Goal: Information Seeking & Learning: Find specific fact

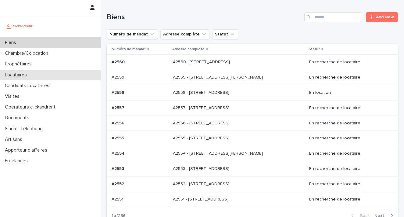
click at [41, 76] on div "Locataires" at bounding box center [50, 75] width 101 height 11
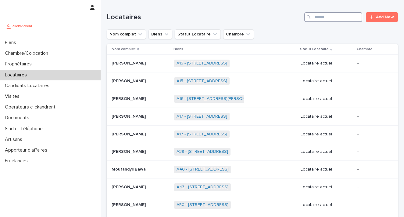
click at [324, 18] on input "Search" at bounding box center [333, 17] width 58 height 10
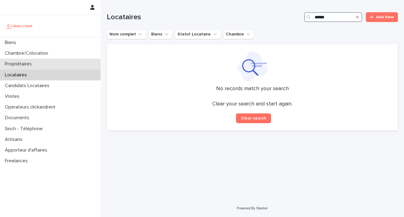
type input "******"
click at [33, 65] on p "Propriétaires" at bounding box center [19, 64] width 34 height 6
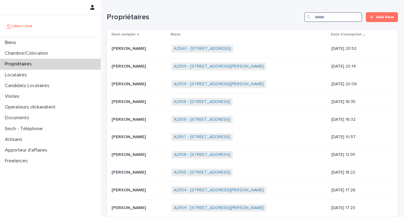
click at [332, 18] on input "Search" at bounding box center [333, 17] width 58 height 10
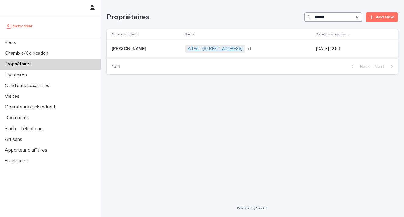
type input "******"
click at [224, 50] on link "A496 - 27 rue Davioud, Paris 75016" at bounding box center [215, 48] width 55 height 5
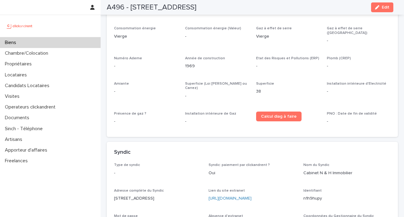
scroll to position [1834, 0]
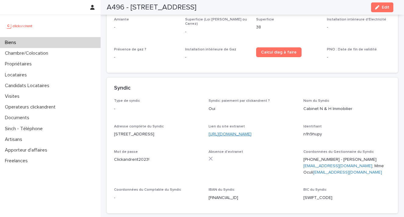
click at [249, 132] on link "https://www.orchestrav2.egiweb.net/index.php?Ret=1" at bounding box center [230, 134] width 43 height 4
drag, startPoint x: 322, startPoint y: 103, endPoint x: 306, endPoint y: 91, distance: 19.8
click at [304, 131] on p "n1h9hupy" at bounding box center [347, 134] width 87 height 6
copy p "n1h9hupy"
drag, startPoint x: 150, startPoint y: 127, endPoint x: 115, endPoint y: 127, distance: 34.5
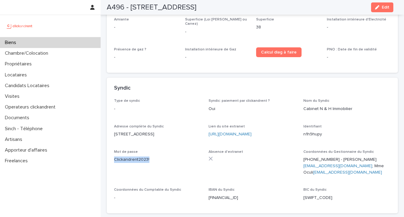
click at [115, 156] on p "Clickandrent2023!" at bounding box center [157, 159] width 87 height 6
copy p "Clickandrent2023!"
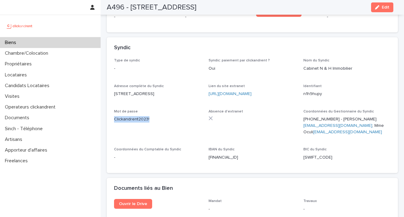
scroll to position [1877, 0]
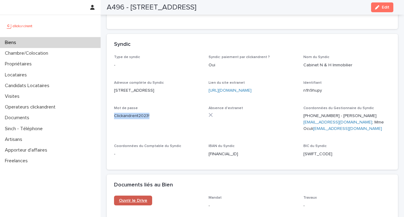
click at [138, 195] on link "Ouvrir le Drive" at bounding box center [133, 200] width 38 height 10
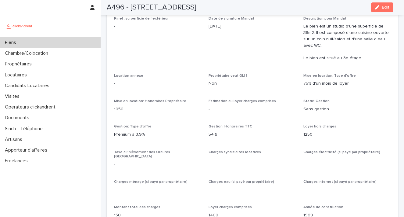
scroll to position [282, 0]
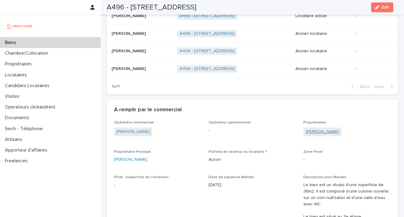
click at [339, 135] on link "Mohamed Abdelkrim Houidi" at bounding box center [322, 131] width 33 height 6
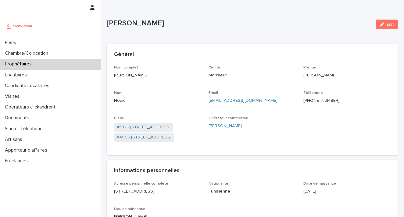
drag, startPoint x: 170, startPoint y: 75, endPoint x: 111, endPoint y: 75, distance: 59.2
click at [111, 75] on div "Nom complet Mohamed Abdelkrim Houidi Civilité Monsieur Prénom Mohamed Abdelkrim…" at bounding box center [252, 110] width 291 height 90
copy p "Mohamed Abdelkrim Houidi"
click at [28, 64] on p "Propriétaires" at bounding box center [19, 64] width 34 height 6
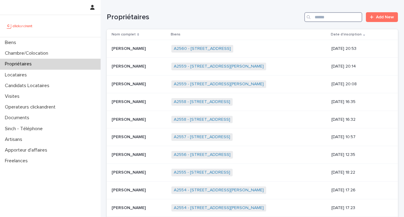
click at [323, 18] on input "Search" at bounding box center [333, 17] width 58 height 10
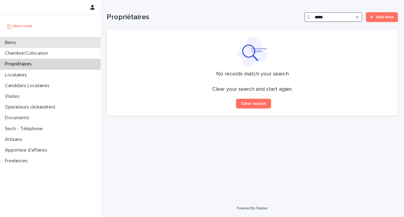
type input "*****"
click at [21, 45] on p "Biens" at bounding box center [11, 43] width 19 height 6
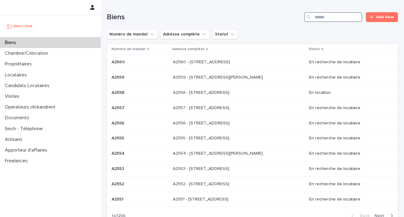
click at [328, 16] on input "Search" at bounding box center [333, 17] width 58 height 10
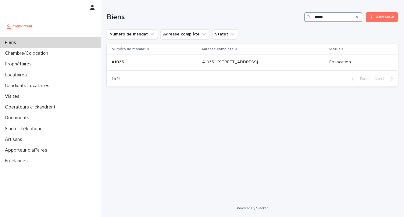
type input "*****"
click at [222, 61] on p "A1035 - 109 rue des Ecus, Le Bouscat 33110" at bounding box center [230, 61] width 57 height 6
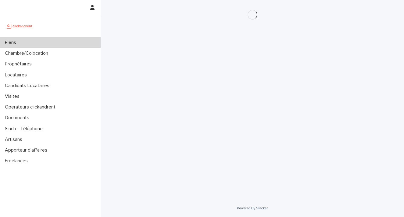
click at [222, 60] on div "Loading... Saving… Loading... Saving…" at bounding box center [252, 92] width 297 height 184
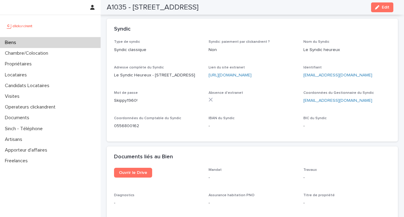
scroll to position [1998, 0]
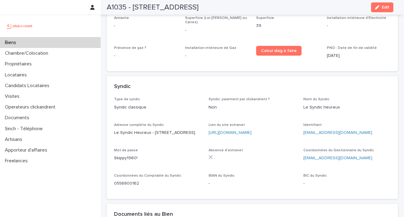
drag, startPoint x: 258, startPoint y: 93, endPoint x: 207, endPoint y: 95, distance: 51.3
click at [207, 97] on div "Type de syndic Syndic classique Syndic: paiement par clickandrent ? Non Nom du …" at bounding box center [252, 144] width 277 height 94
click at [228, 130] on link "https://app.whitebird.immo" at bounding box center [230, 132] width 43 height 4
drag, startPoint x: 344, startPoint y: 95, endPoint x: 300, endPoint y: 95, distance: 44.2
click at [300, 97] on div "Type de syndic Syndic classique Syndic: paiement par clickandrent ? Non Nom du …" at bounding box center [252, 144] width 277 height 94
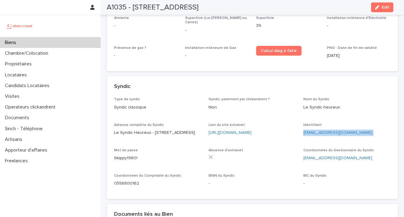
copy p "jzeddam@yahoo.com"
drag, startPoint x: 137, startPoint y: 126, endPoint x: 113, endPoint y: 126, distance: 24.1
click at [113, 126] on div "Type de syndic Syndic classique Syndic: paiement par clickandrent ? Non Nom du …" at bounding box center [252, 148] width 291 height 102
copy p "Skippy1960!"
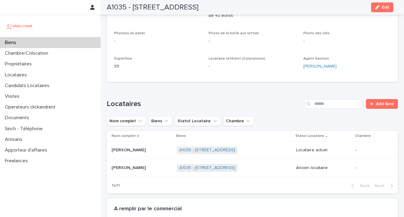
scroll to position [208, 0]
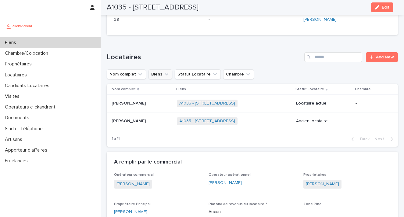
click at [168, 71] on icon "Biens" at bounding box center [166, 74] width 6 height 6
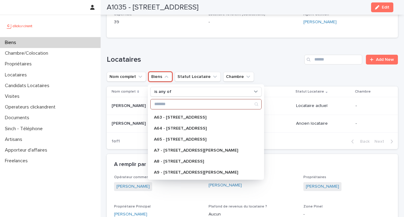
scroll to position [220, 0]
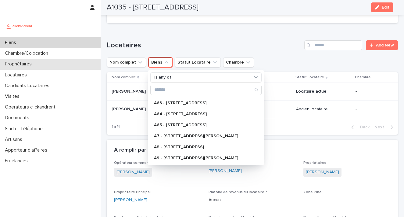
click at [37, 63] on p "Propriétaires" at bounding box center [19, 64] width 34 height 6
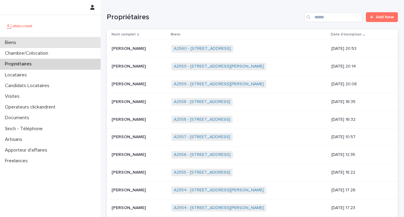
click at [18, 43] on p "Biens" at bounding box center [11, 43] width 19 height 6
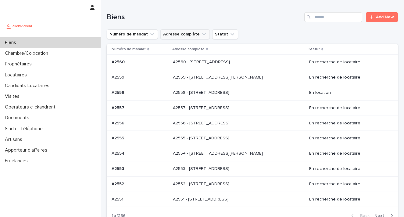
click at [203, 37] on icon "Adresse complète" at bounding box center [204, 34] width 6 height 6
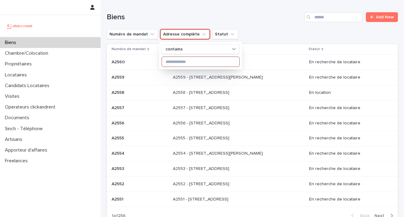
click at [190, 60] on input at bounding box center [200, 62] width 77 height 10
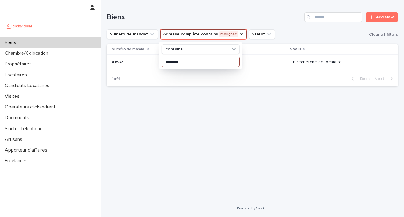
type input "********"
click at [170, 95] on div "Loading... Saving… Loading... Saving… Biens Add New Numéro de mandat Adresse co…" at bounding box center [252, 92] width 297 height 184
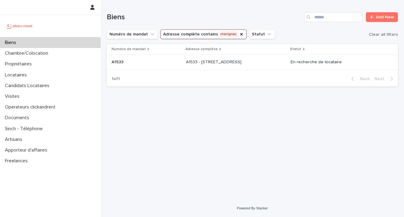
click at [241, 61] on p "A1533 - 34 Avenue du Maréchal Juin, Merignac 33700" at bounding box center [214, 61] width 57 height 6
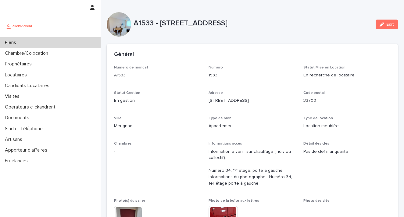
click at [23, 43] on div "Biens" at bounding box center [50, 42] width 101 height 11
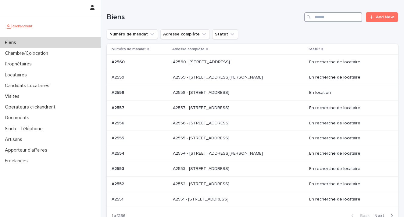
click at [313, 18] on input "Search" at bounding box center [333, 17] width 58 height 10
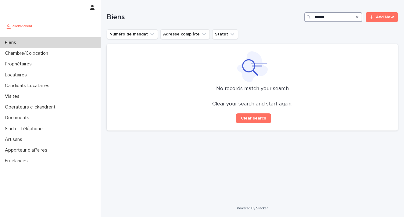
click at [333, 18] on input "******" at bounding box center [333, 17] width 58 height 10
drag, startPoint x: 336, startPoint y: 19, endPoint x: 282, endPoint y: 19, distance: 54.3
click at [294, 19] on div "Biens *** Add New" at bounding box center [252, 17] width 291 height 10
type input "***"
click at [37, 44] on div "Biens" at bounding box center [50, 42] width 101 height 11
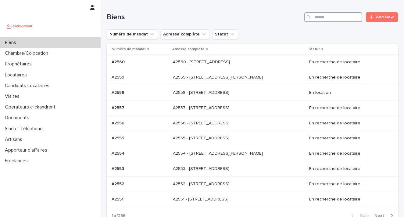
drag, startPoint x: 329, startPoint y: 17, endPoint x: 266, endPoint y: 10, distance: 63.2
click at [272, 18] on div "Biens Add New" at bounding box center [252, 17] width 291 height 10
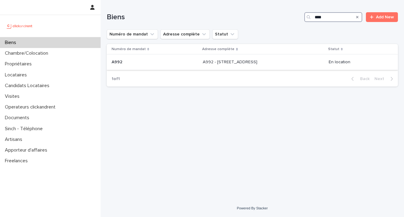
type input "****"
click at [244, 63] on p "A992 - 9 allée des Conviviales, Mérignac 33700" at bounding box center [231, 61] width 56 height 6
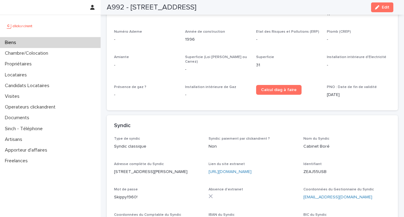
scroll to position [1922, 0]
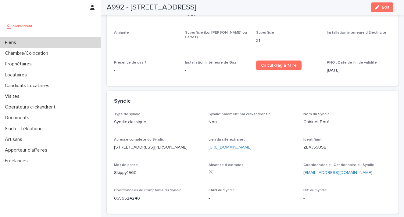
click at [231, 145] on link "https://www.cabinetbore.fr/" at bounding box center [230, 147] width 43 height 4
drag, startPoint x: 325, startPoint y: 103, endPoint x: 300, endPoint y: 103, distance: 25.9
click at [300, 112] on div "Type de syndic Syndic classique Syndic: paiement par clickandrent ? Non Nom du …" at bounding box center [252, 159] width 277 height 94
copy p "ZEAJ55USB"
drag, startPoint x: 138, startPoint y: 131, endPoint x: 111, endPoint y: 129, distance: 26.9
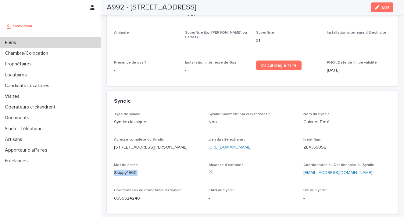
click at [111, 129] on div "Type de syndic Syndic classique Syndic: paiement par clickandrent ? Non Nom du …" at bounding box center [252, 163] width 291 height 102
copy p "Skippy1960!"
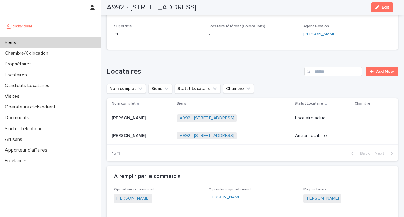
scroll to position [174, 0]
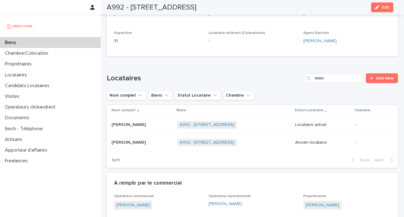
click at [40, 44] on div "Biens" at bounding box center [50, 42] width 101 height 11
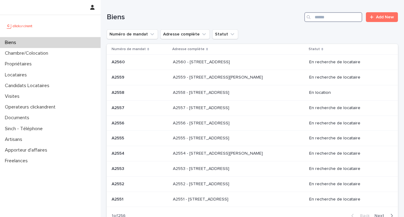
click at [321, 18] on input "Search" at bounding box center [333, 17] width 58 height 10
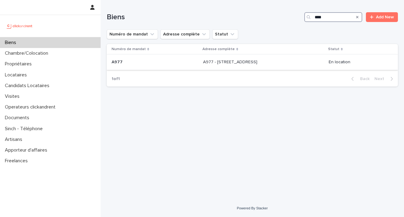
type input "****"
click at [216, 60] on p "A977 - 9 allée des Conviviales, Mérignac 33700" at bounding box center [231, 61] width 56 height 6
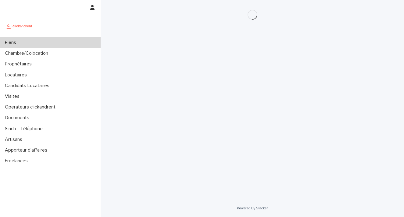
click at [216, 60] on div "Loading... Saving… Loading... Saving…" at bounding box center [252, 92] width 297 height 184
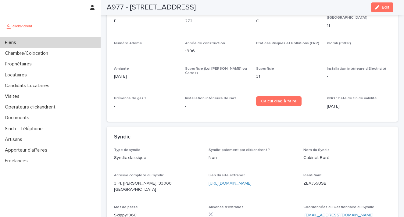
scroll to position [1608, 0]
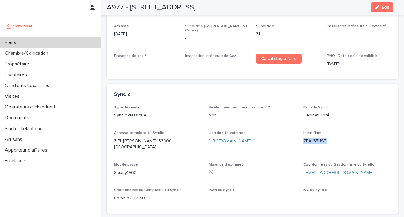
drag, startPoint x: 325, startPoint y: 105, endPoint x: 298, endPoint y: 107, distance: 27.8
click at [298, 107] on div "Type de syndic Syndic classique Syndic: paiement par clickandrent ? Non Nom du …" at bounding box center [252, 155] width 277 height 101
copy p "ZEAJ55USB"
drag, startPoint x: 141, startPoint y: 132, endPoint x: 115, endPoint y: 131, distance: 25.6
click at [115, 169] on p "Skippy1960!" at bounding box center [157, 172] width 87 height 6
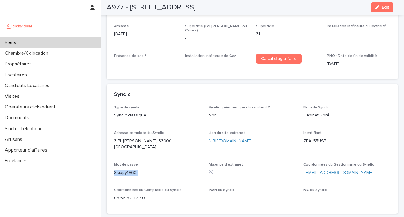
copy p "Skippy1960!"
click at [35, 54] on p "Chambre/Colocation" at bounding box center [27, 53] width 51 height 6
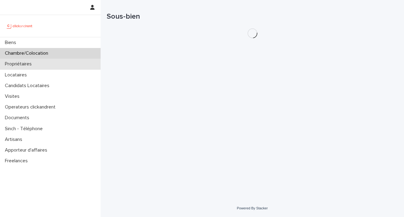
click at [34, 63] on p "Propriétaires" at bounding box center [19, 64] width 34 height 6
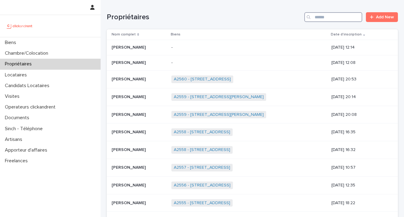
click at [332, 15] on input "Search" at bounding box center [333, 17] width 58 height 10
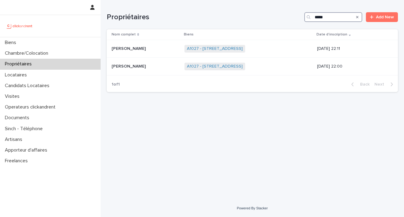
type input "*****"
drag, startPoint x: 318, startPoint y: 27, endPoint x: 208, endPoint y: 68, distance: 117.1
click at [208, 68] on link "A1027 - 2 rue de la Py, Paris 75020" at bounding box center [215, 66] width 56 height 5
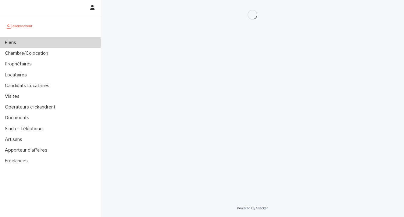
click at [208, 67] on div "Loading... Saving… Loading... Saving…" at bounding box center [252, 92] width 297 height 184
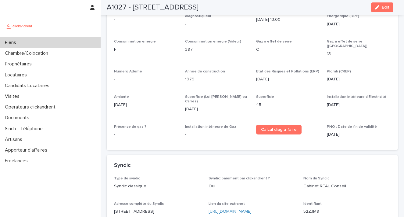
scroll to position [2087, 0]
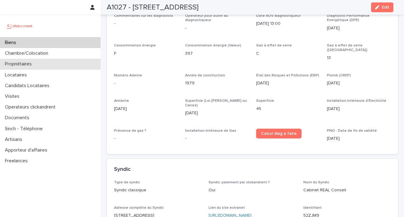
click at [16, 62] on p "Propriétaires" at bounding box center [19, 64] width 34 height 6
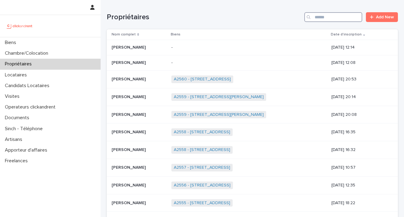
click at [316, 17] on input "Search" at bounding box center [333, 17] width 58 height 10
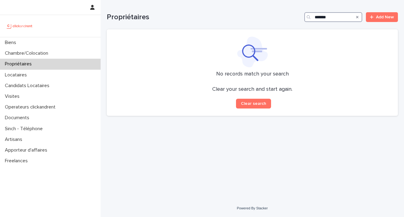
drag, startPoint x: 338, startPoint y: 17, endPoint x: 276, endPoint y: 5, distance: 62.6
click at [282, 11] on div "Propriétaires ******* Add New" at bounding box center [252, 14] width 291 height 29
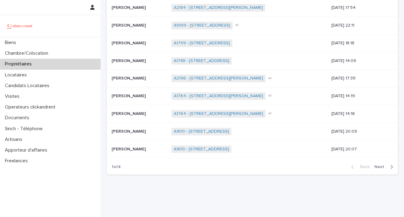
scroll to position [66, 0]
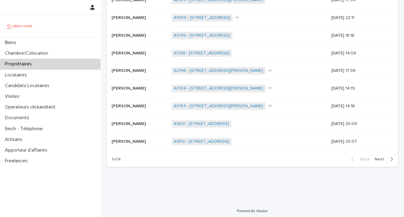
click at [376, 157] on span "Next" at bounding box center [381, 159] width 13 height 4
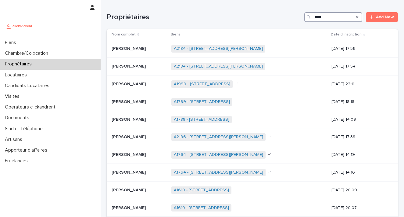
drag, startPoint x: 327, startPoint y: 17, endPoint x: 269, endPoint y: 16, distance: 57.7
click at [269, 16] on div "Propriétaires **** Add New" at bounding box center [252, 17] width 291 height 10
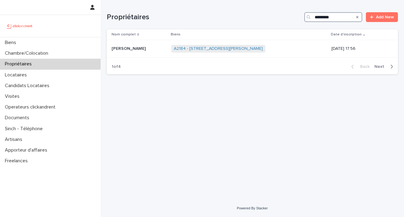
type input "**********"
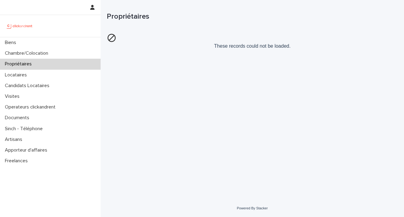
click at [27, 64] on p "Propriétaires" at bounding box center [19, 64] width 34 height 6
click at [38, 66] on div "Propriétaires" at bounding box center [50, 64] width 101 height 11
click at [51, 53] on p "Chambre/Colocation" at bounding box center [27, 53] width 51 height 6
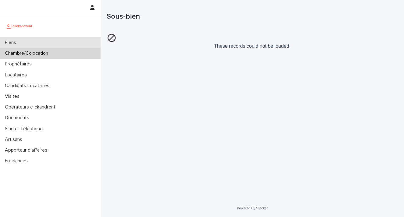
click at [34, 42] on div "Biens" at bounding box center [50, 42] width 101 height 11
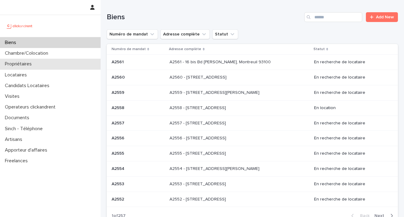
click at [44, 62] on div "Propriétaires" at bounding box center [50, 64] width 101 height 11
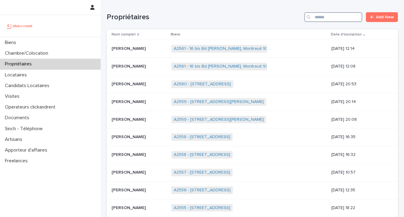
click at [313, 16] on input "Search" at bounding box center [333, 17] width 58 height 10
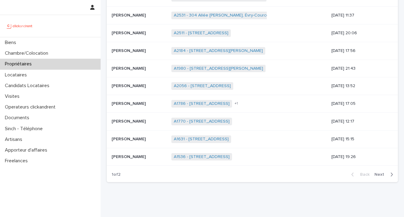
scroll to position [56, 0]
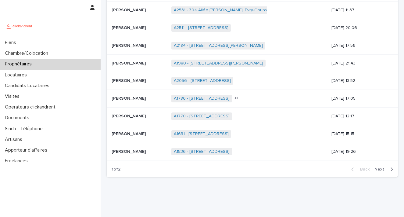
type input "**********"
click at [379, 167] on span "Next" at bounding box center [381, 169] width 13 height 4
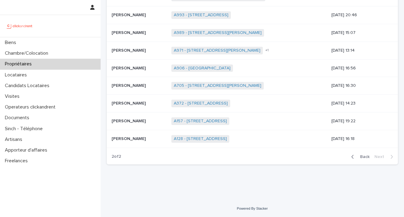
scroll to position [49, 0]
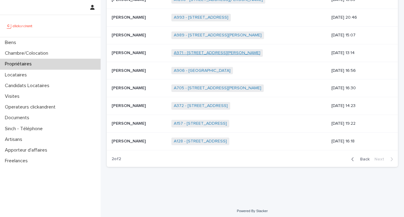
click at [225, 54] on link "A971 - [STREET_ADDRESS][PERSON_NAME]" at bounding box center [217, 52] width 87 height 5
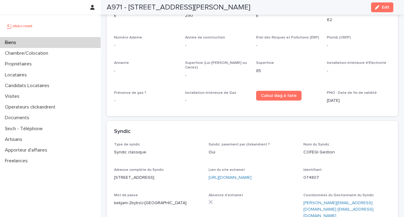
scroll to position [2102, 0]
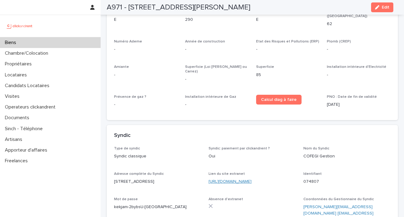
click at [245, 179] on link "[URL][DOMAIN_NAME]" at bounding box center [230, 181] width 43 height 4
drag, startPoint x: 317, startPoint y: 133, endPoint x: 295, endPoint y: 134, distance: 21.7
click at [295, 146] on div "Type de syndic Syndic classique Syndic: paiement par clickandrent ? Oui Nom du …" at bounding box center [252, 199] width 277 height 107
click at [319, 171] on div "Identifiant 074807" at bounding box center [347, 180] width 87 height 18
click at [314, 178] on p "074807" at bounding box center [347, 181] width 87 height 6
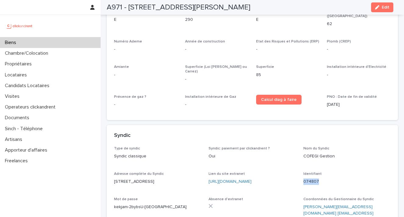
drag, startPoint x: 315, startPoint y: 135, endPoint x: 300, endPoint y: 133, distance: 15.6
click at [300, 146] on div "Type de syndic Syndic classique Syndic: paiement par clickandrent ? Oui Nom du …" at bounding box center [252, 199] width 277 height 107
copy p "074807"
drag, startPoint x: 158, startPoint y: 167, endPoint x: 115, endPoint y: 164, distance: 43.4
click at [115, 203] on p "kekjam-2bybsU-[GEOGRAPHIC_DATA]" at bounding box center [157, 206] width 87 height 6
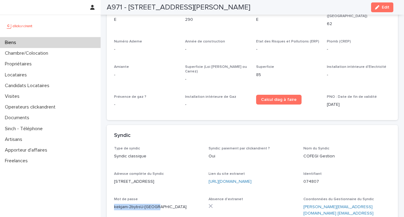
copy p "kekjam-2bybsU-[GEOGRAPHIC_DATA]"
click at [33, 54] on p "Chambre/Colocation" at bounding box center [27, 53] width 51 height 6
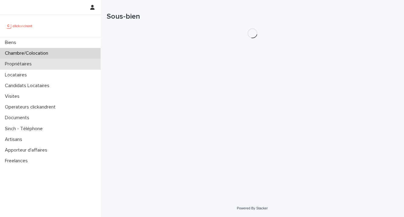
click at [33, 65] on p "Propriétaires" at bounding box center [19, 64] width 34 height 6
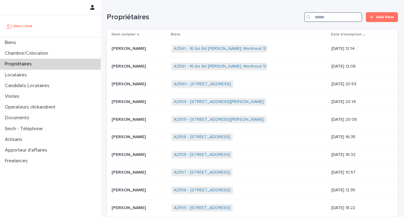
click at [311, 18] on input "Search" at bounding box center [333, 17] width 58 height 10
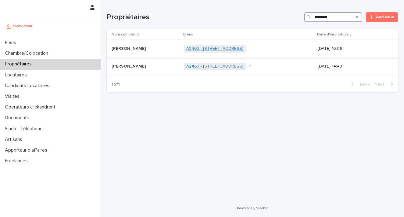
type input "********"
click at [223, 48] on link "A2463 - [STREET_ADDRESS]" at bounding box center [214, 48] width 57 height 5
